Goal: Information Seeking & Learning: Learn about a topic

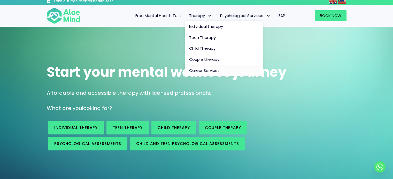
scroll to position [26, 0]
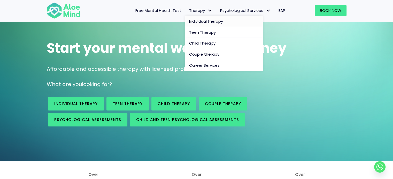
click at [210, 25] on link "Individual therapy" at bounding box center [223, 21] width 77 height 11
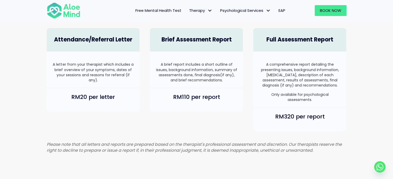
scroll to position [336, 0]
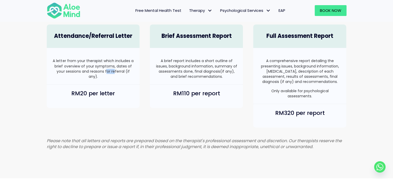
drag, startPoint x: 107, startPoint y: 70, endPoint x: 118, endPoint y: 73, distance: 11.5
click at [115, 71] on p "A letter from your therapist which includes a brief overview of your symptoms, …" at bounding box center [93, 68] width 83 height 21
click at [278, 90] on div "A comprehensive report detailing the presenting issues, background information,…" at bounding box center [299, 78] width 83 height 41
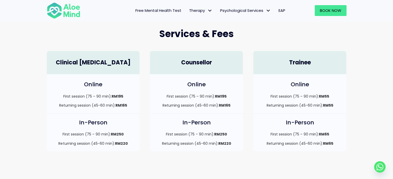
scroll to position [129, 0]
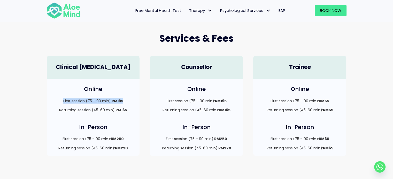
drag, startPoint x: 128, startPoint y: 99, endPoint x: 61, endPoint y: 94, distance: 67.4
click at [61, 94] on div "Online First session (75 – 90 min): RM195 Returning session (45-60 min): RM165" at bounding box center [93, 98] width 93 height 39
click at [87, 105] on div "First session (75 – 90 min): RM195 Returning session (45-60 min): RM165" at bounding box center [93, 106] width 83 height 14
drag, startPoint x: 136, startPoint y: 112, endPoint x: 99, endPoint y: 108, distance: 36.3
click at [116, 110] on div "Online First session (75 – 90 min): RM195 Returning session (45-60 min): RM165" at bounding box center [93, 98] width 93 height 39
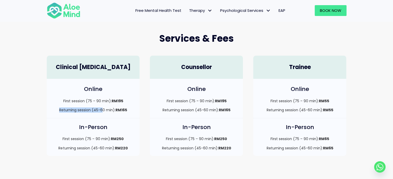
drag, startPoint x: 99, startPoint y: 108, endPoint x: 53, endPoint y: 107, distance: 46.2
click at [50, 106] on div "Online First session (75 – 90 min): RM195 Returning session (45-60 min): RM165" at bounding box center [93, 98] width 93 height 39
click at [95, 124] on h4 "In-Person" at bounding box center [93, 128] width 83 height 8
drag, startPoint x: 125, startPoint y: 142, endPoint x: 99, endPoint y: 133, distance: 27.5
click at [99, 135] on div "In-Person First session (75 – 90 min): RM250 Returning session (45-60 min): RM2…" at bounding box center [93, 137] width 93 height 38
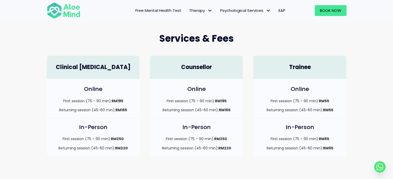
click at [126, 102] on p "First session (75 – 90 min): RM195" at bounding box center [93, 101] width 83 height 5
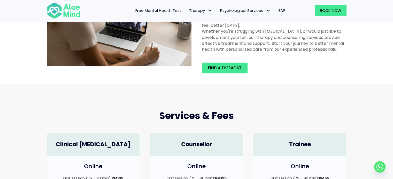
scroll to position [0, 0]
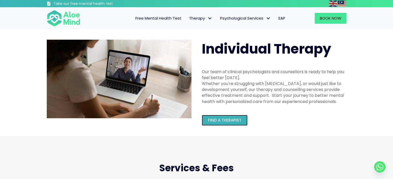
click at [215, 121] on span "Find a therapist" at bounding box center [224, 120] width 33 height 5
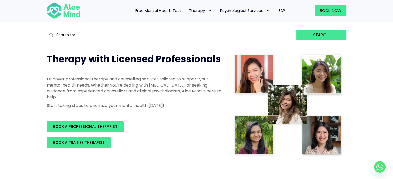
scroll to position [77, 0]
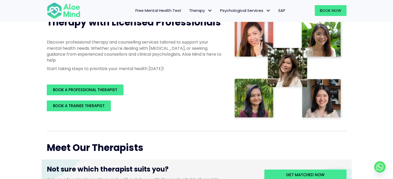
click at [336, 42] on img at bounding box center [288, 68] width 110 height 105
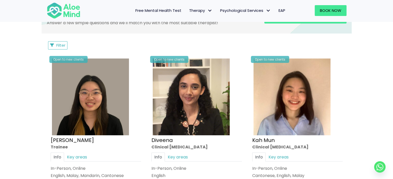
scroll to position [258, 0]
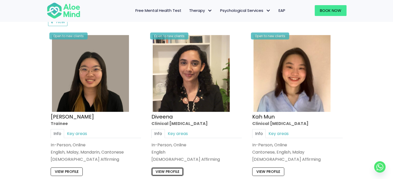
click at [172, 169] on link "View profile" at bounding box center [167, 172] width 32 height 8
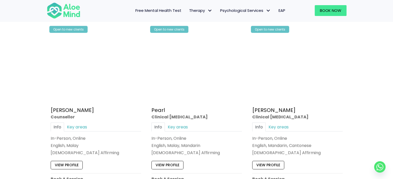
scroll to position [1033, 0]
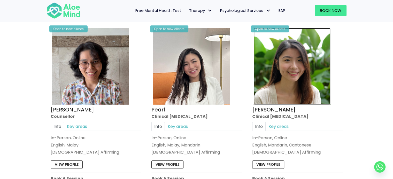
click at [288, 95] on img at bounding box center [291, 66] width 77 height 77
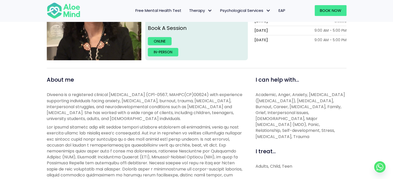
scroll to position [155, 0]
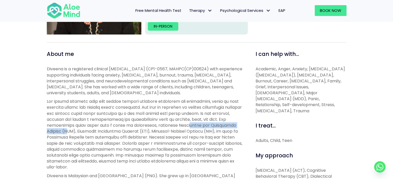
drag, startPoint x: 207, startPoint y: 124, endPoint x: 93, endPoint y: 131, distance: 113.8
click at [93, 131] on p at bounding box center [145, 135] width 197 height 72
click at [125, 134] on p at bounding box center [145, 135] width 197 height 72
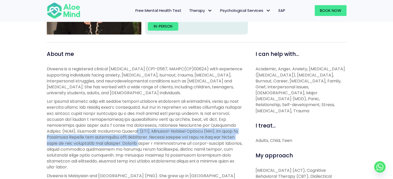
drag, startPoint x: 165, startPoint y: 131, endPoint x: 181, endPoint y: 142, distance: 19.4
click at [181, 142] on p at bounding box center [145, 135] width 197 height 72
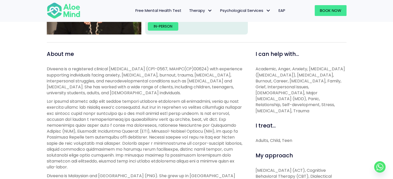
click at [99, 125] on p at bounding box center [145, 135] width 197 height 72
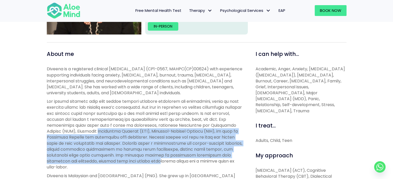
drag, startPoint x: 128, startPoint y: 131, endPoint x: 180, endPoint y: 161, distance: 59.9
click at [180, 161] on p at bounding box center [145, 135] width 197 height 72
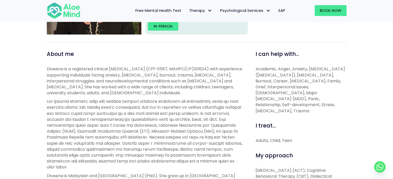
click at [152, 119] on p at bounding box center [145, 135] width 197 height 72
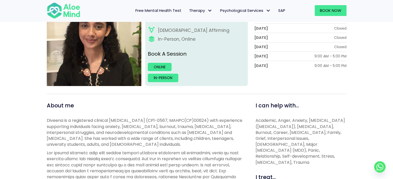
scroll to position [52, 0]
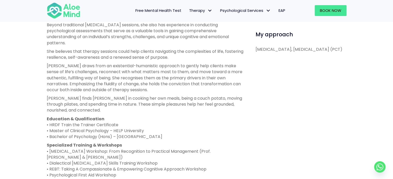
scroll to position [284, 0]
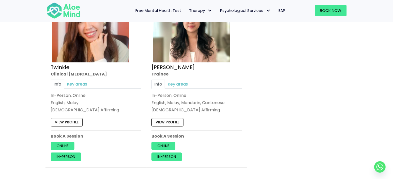
scroll to position [2168, 0]
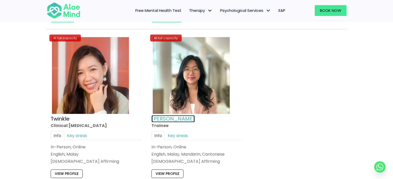
click at [161, 115] on link "Zi Xuan" at bounding box center [172, 118] width 43 height 7
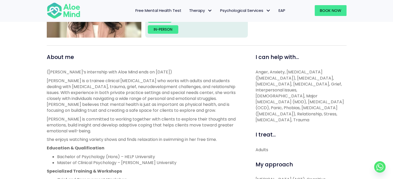
scroll to position [155, 0]
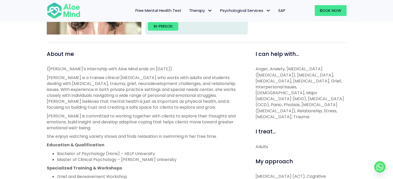
drag, startPoint x: 162, startPoint y: 111, endPoint x: 137, endPoint y: 144, distance: 41.6
click at [137, 144] on p "Education & Qualification" at bounding box center [145, 145] width 197 height 6
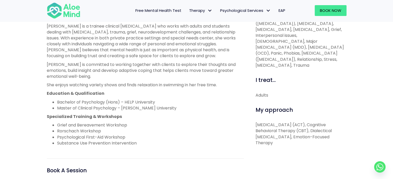
drag, startPoint x: 90, startPoint y: 105, endPoint x: 113, endPoint y: 109, distance: 23.3
click at [112, 109] on li "Master of Clinical Psychology – Taylor’s University" at bounding box center [150, 108] width 187 height 6
click at [136, 114] on p "Specialized Training & Workshops" at bounding box center [145, 117] width 197 height 6
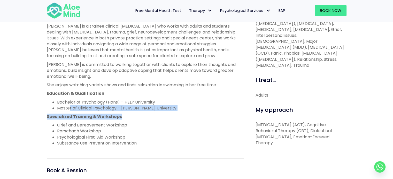
drag, startPoint x: 156, startPoint y: 113, endPoint x: 69, endPoint y: 108, distance: 87.1
click at [69, 108] on div "(Zi Xuan’s internship with Aloe Mind ends on 6 November 2025) Zi Xuan is a trai…" at bounding box center [145, 80] width 197 height 132
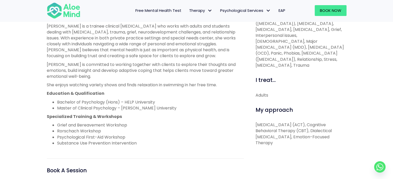
click at [161, 122] on li "Grief and Bereavement Workshop" at bounding box center [150, 125] width 187 height 6
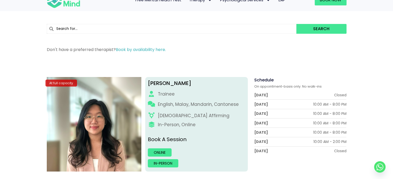
scroll to position [0, 0]
